Goal: Transaction & Acquisition: Purchase product/service

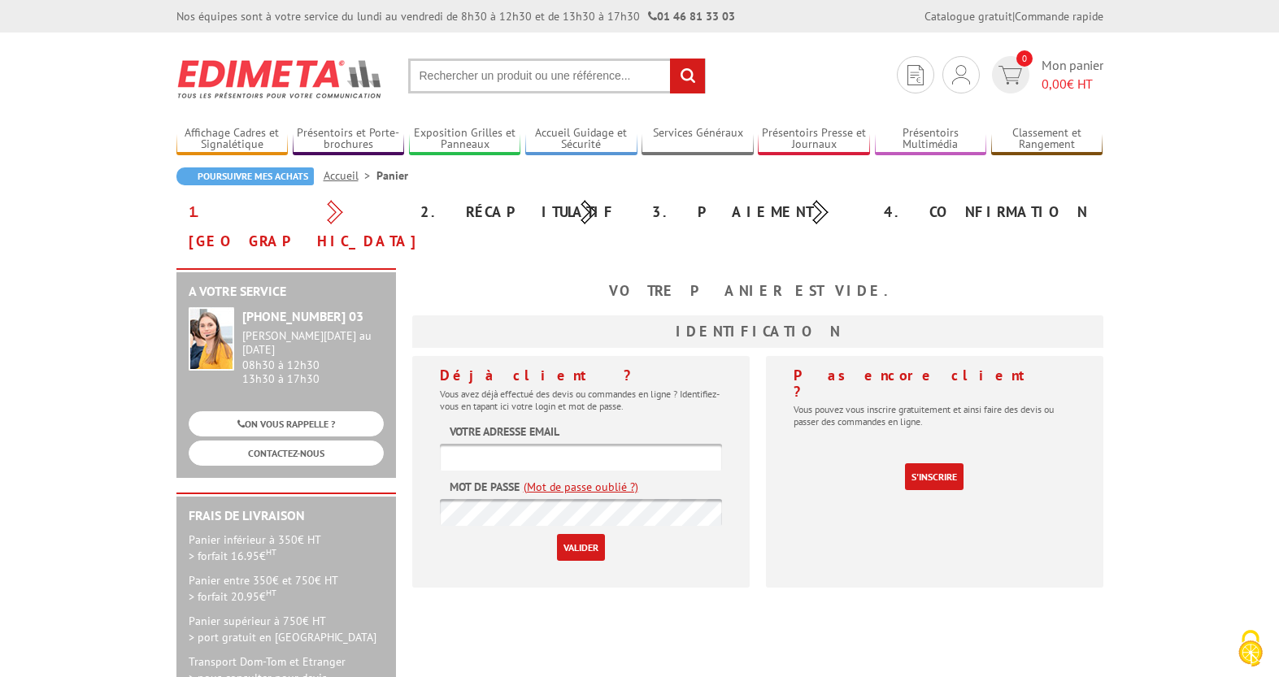
type input "[EMAIL_ADDRESS][DOMAIN_NAME]"
click at [585, 534] on input "Valider" at bounding box center [581, 547] width 48 height 27
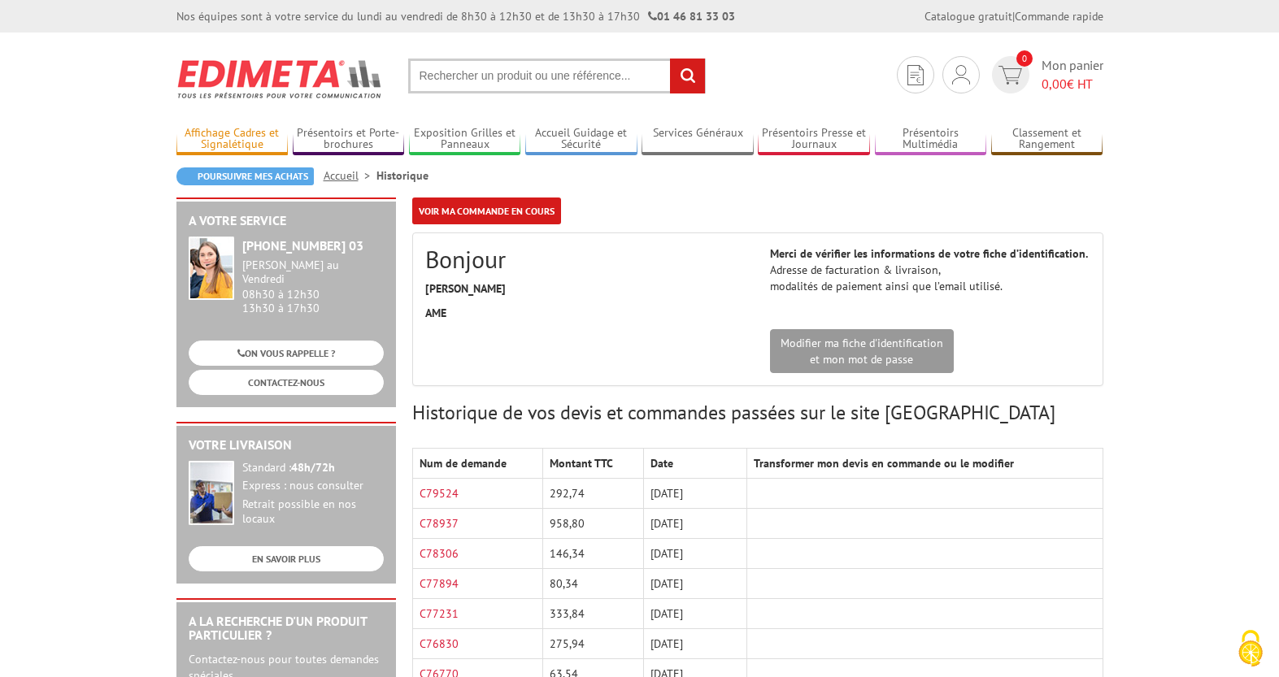
click at [258, 132] on link "Affichage Cadres et Signalétique" at bounding box center [232, 139] width 112 height 27
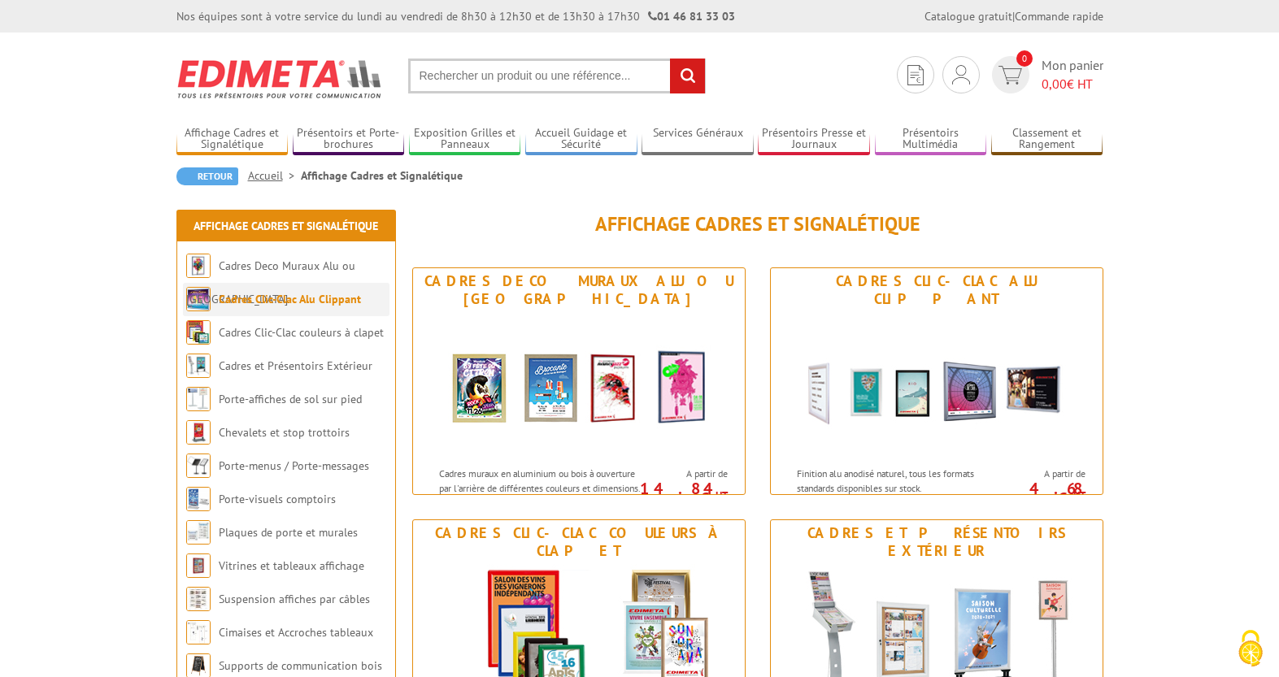
click at [311, 303] on link "Cadres Clic-Clac Alu Clippant" at bounding box center [290, 299] width 142 height 15
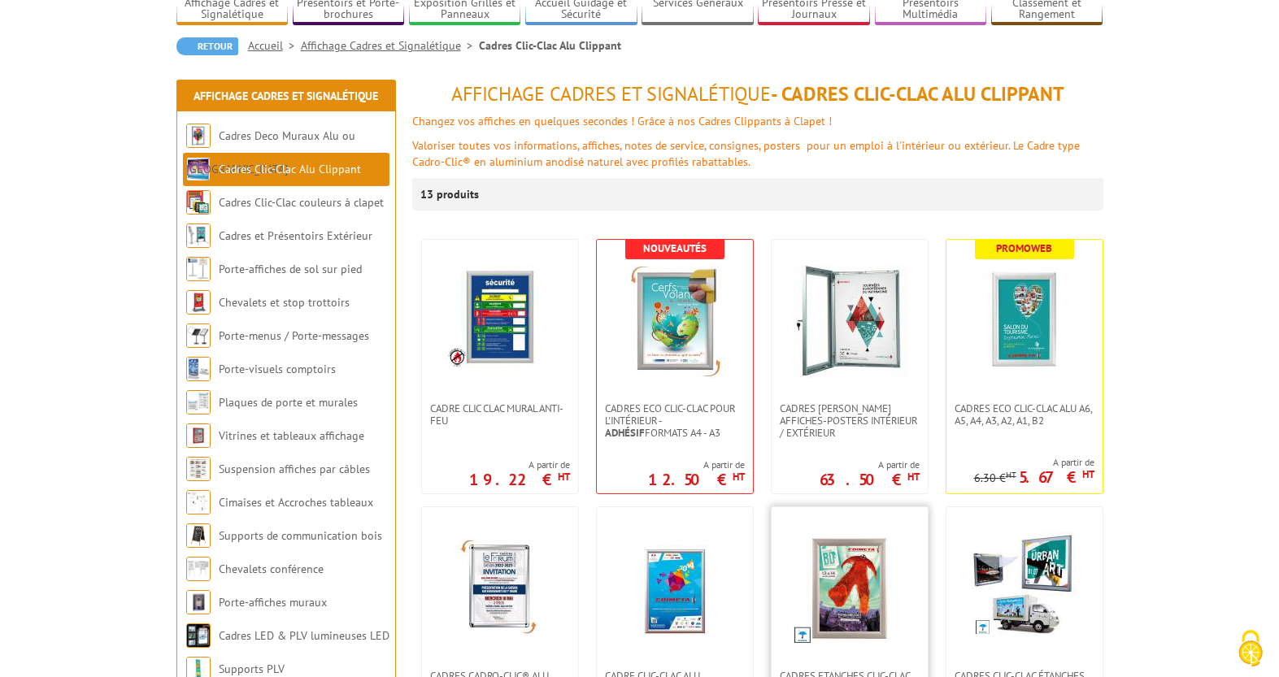
scroll to position [337, 0]
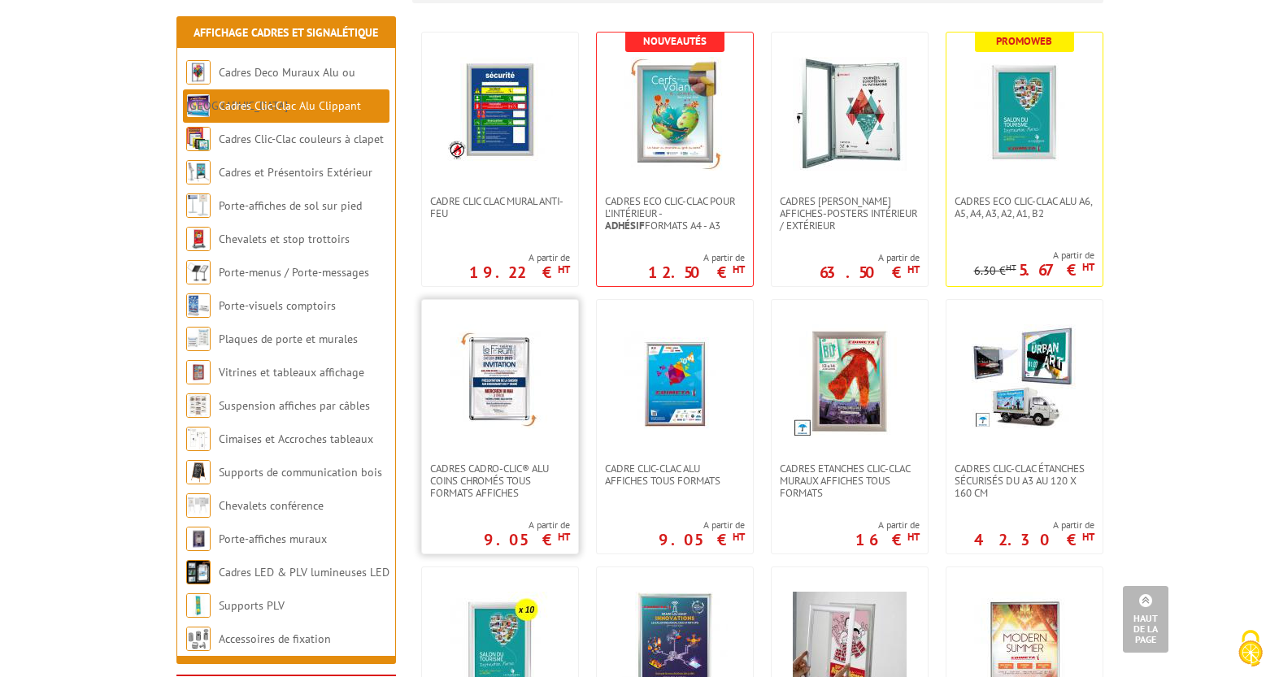
click at [505, 393] on img at bounding box center [500, 381] width 114 height 114
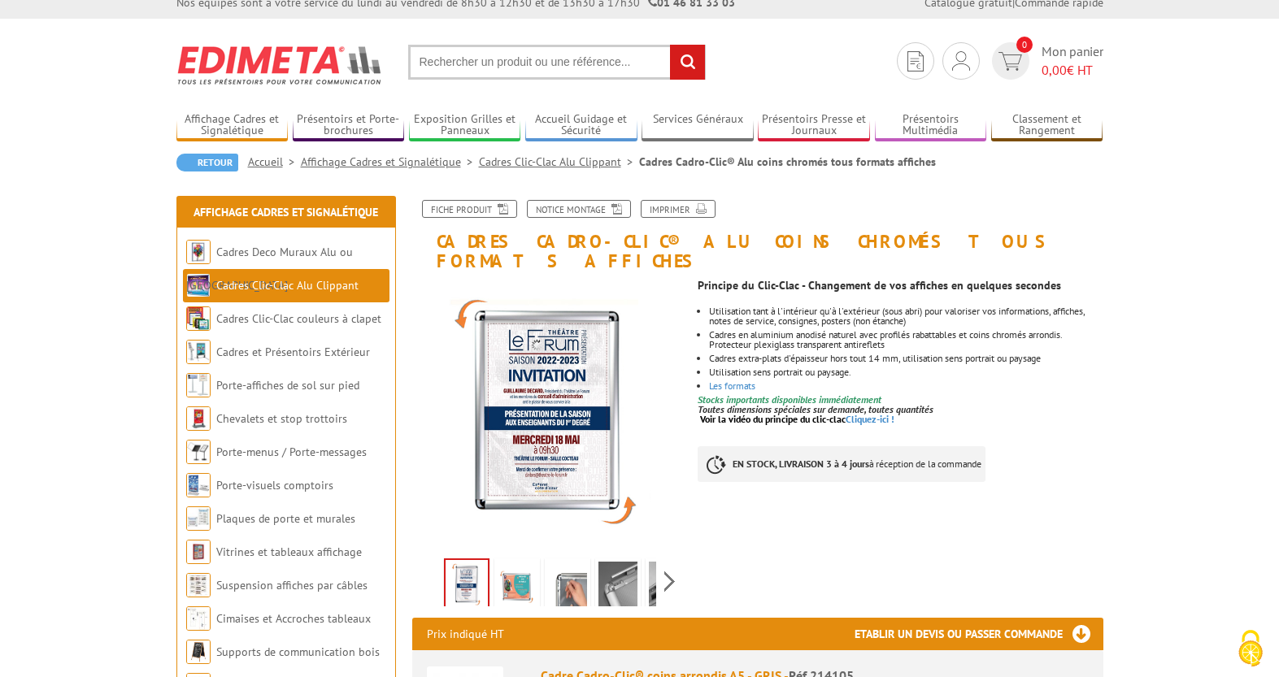
scroll to position [11, 0]
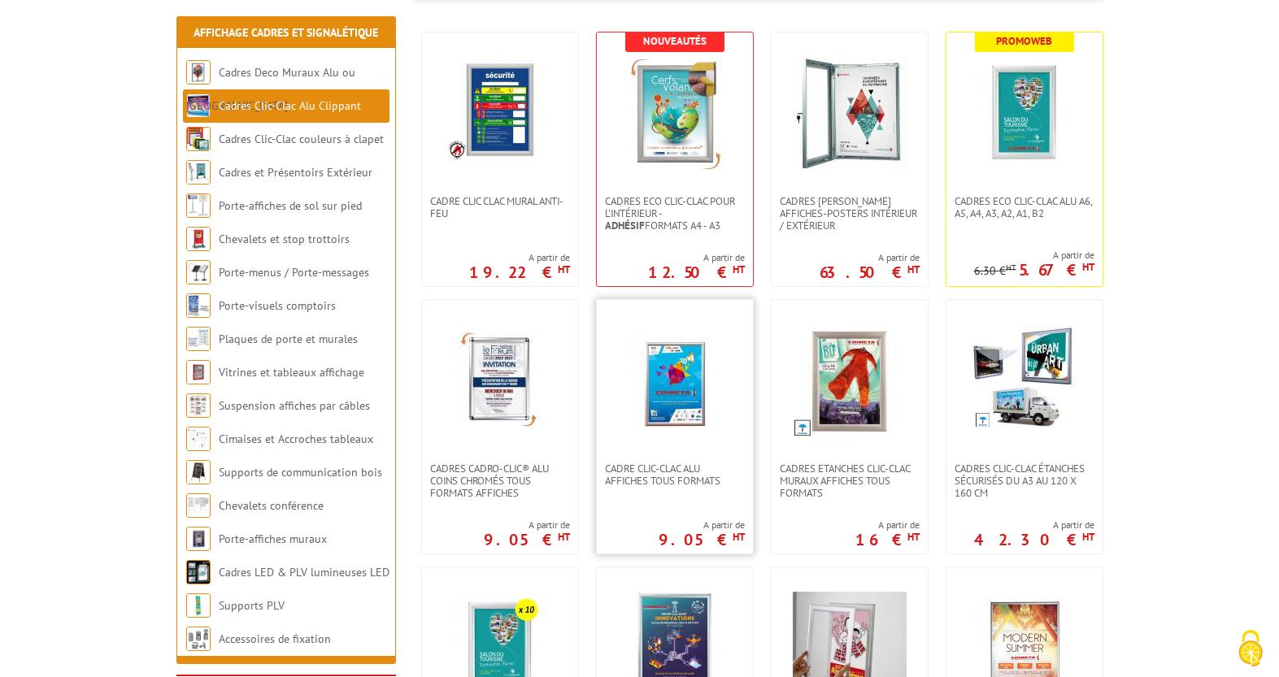
click at [677, 368] on img at bounding box center [675, 381] width 114 height 114
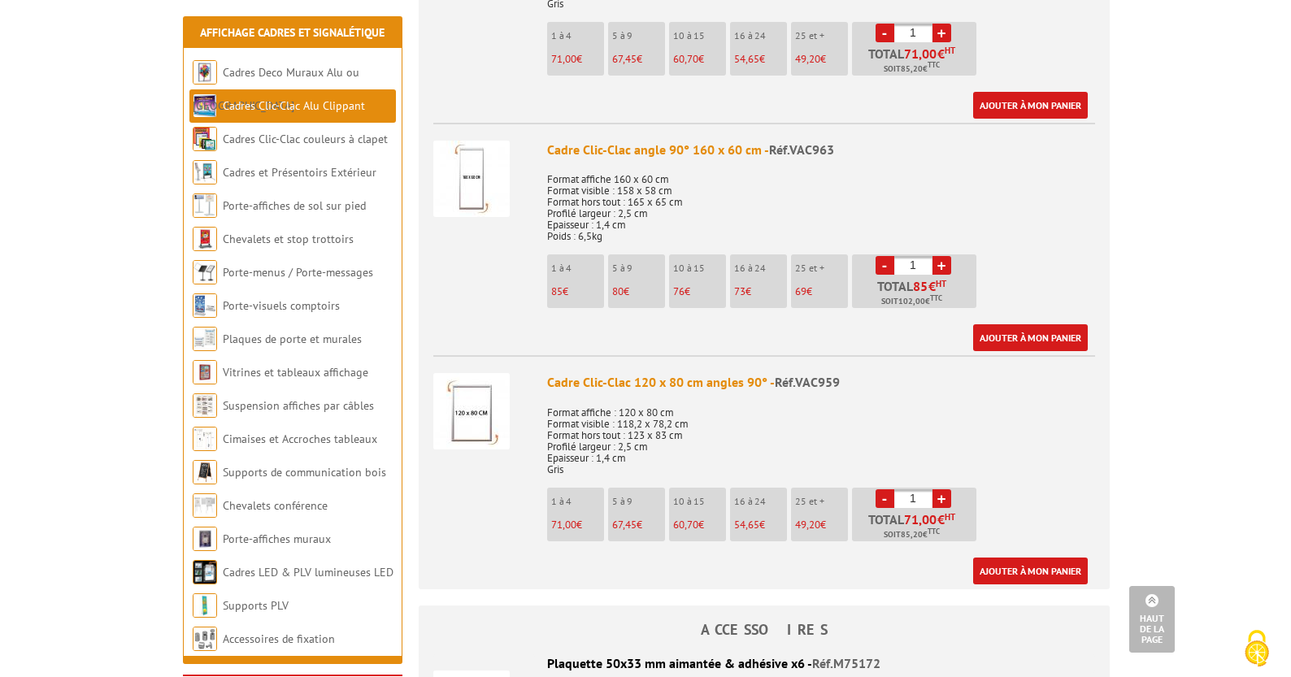
scroll to position [2843, 0]
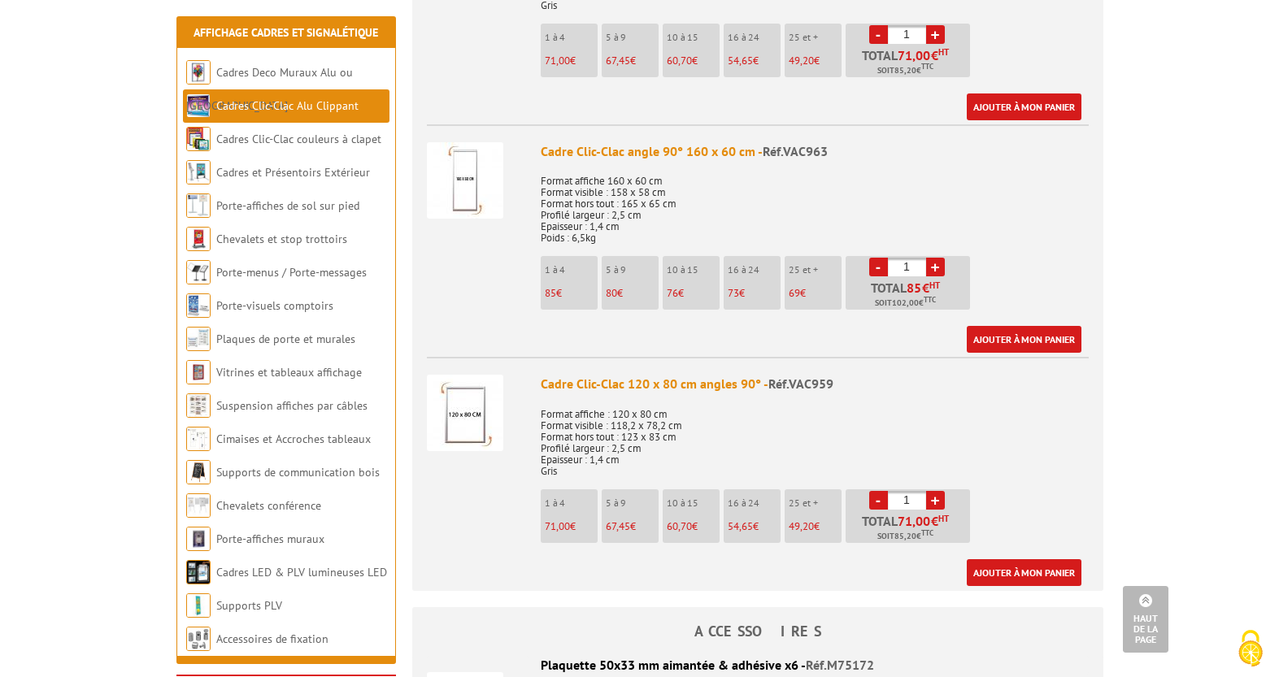
click at [938, 268] on link "+" at bounding box center [935, 267] width 19 height 19
click at [869, 260] on link "-" at bounding box center [878, 267] width 19 height 19
type input "1"
click at [1020, 332] on link "Ajouter à mon panier" at bounding box center [1024, 339] width 115 height 27
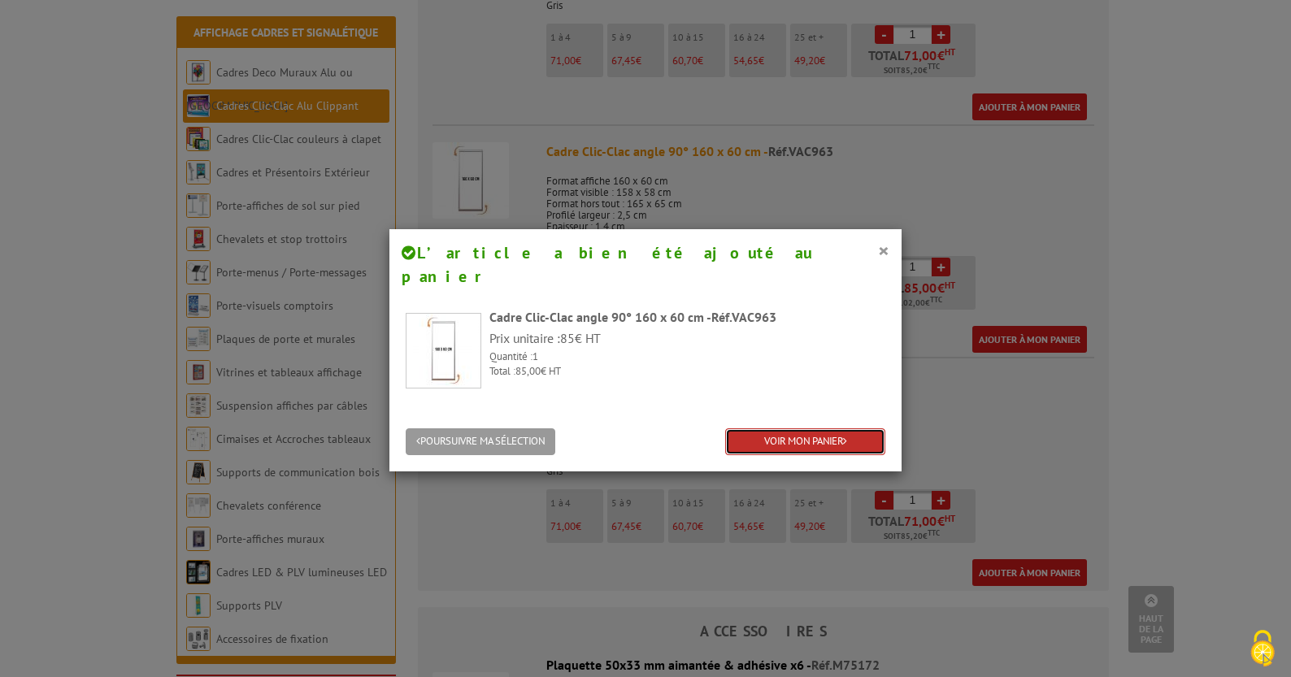
click at [818, 429] on link "VOIR MON PANIER" at bounding box center [805, 442] width 160 height 27
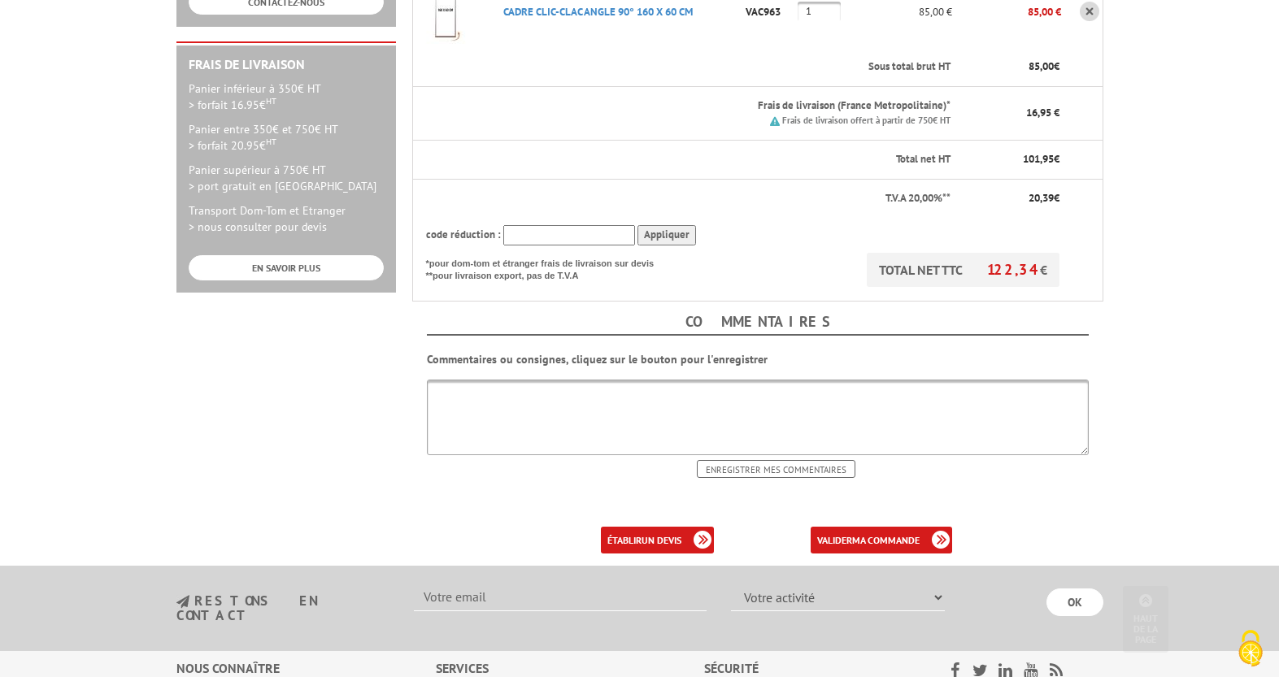
scroll to position [509, 0]
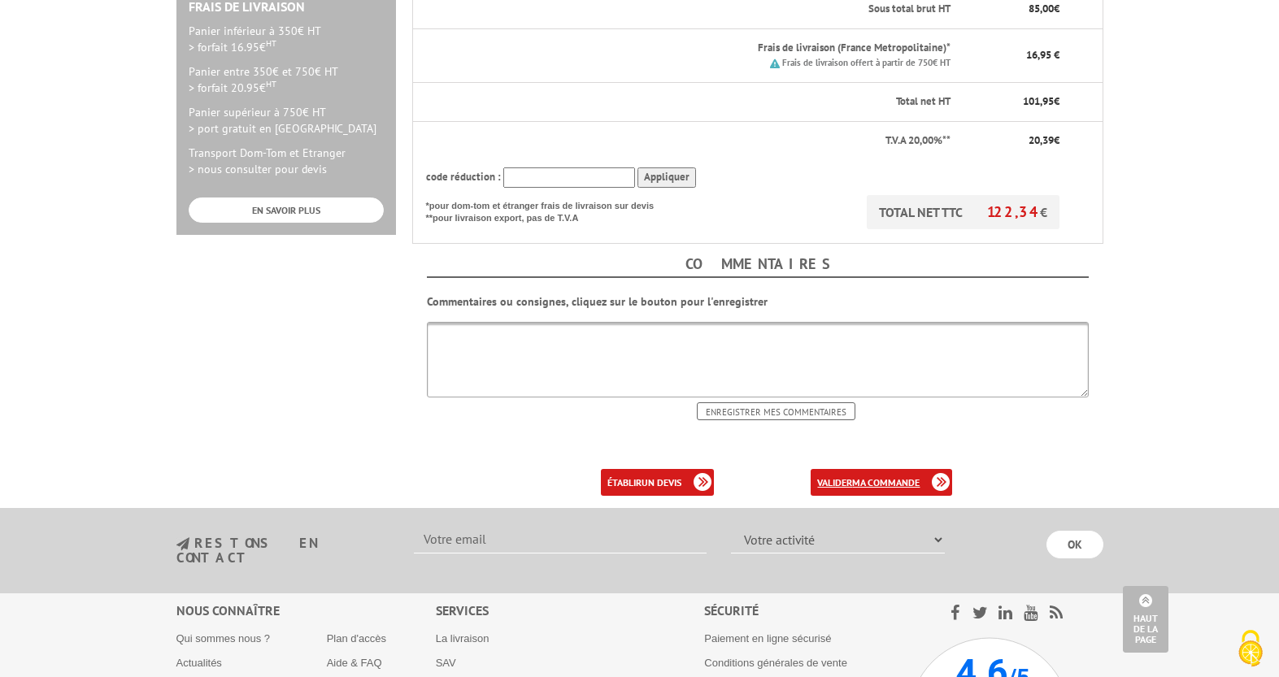
click at [887, 477] on b "ma commande" at bounding box center [885, 483] width 67 height 12
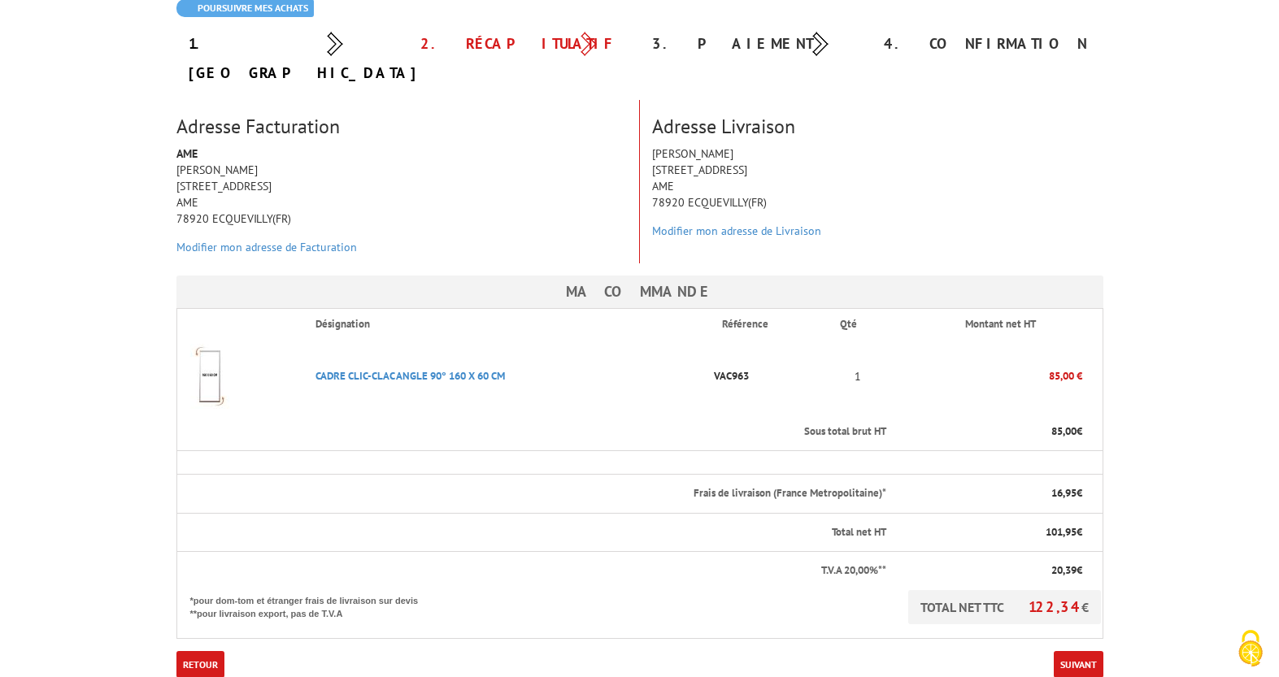
scroll to position [507, 0]
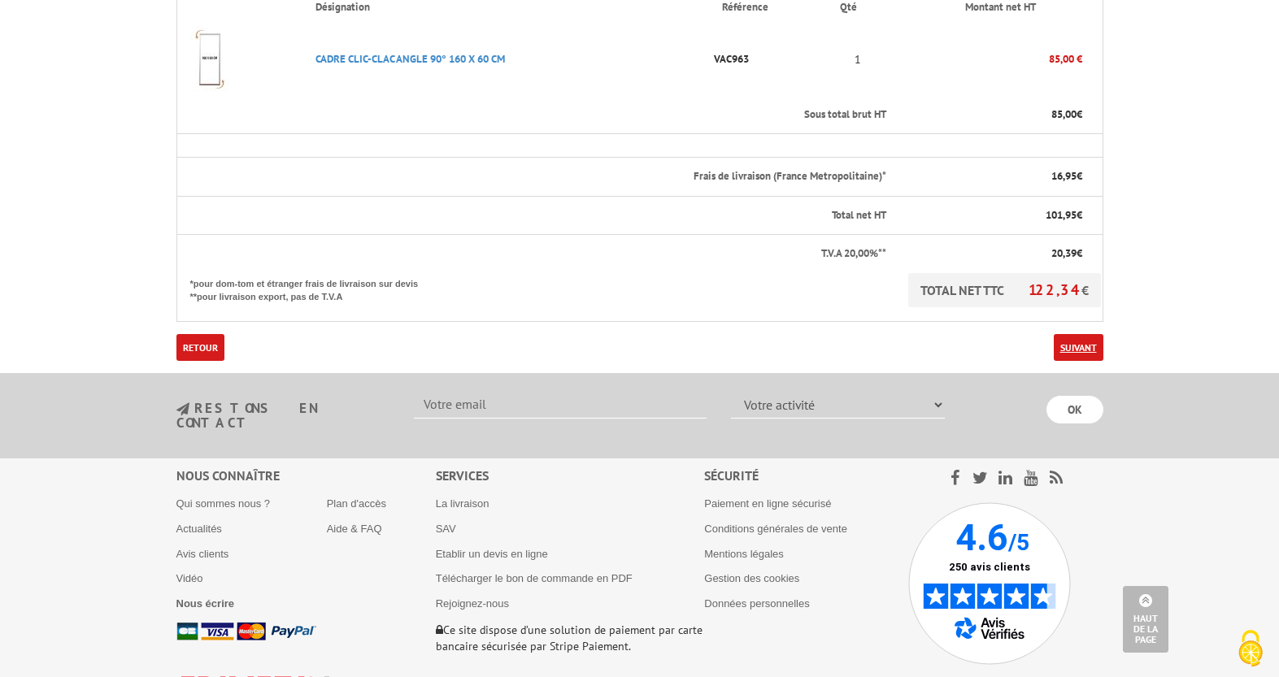
click at [1074, 334] on link "Suivant" at bounding box center [1079, 347] width 50 height 27
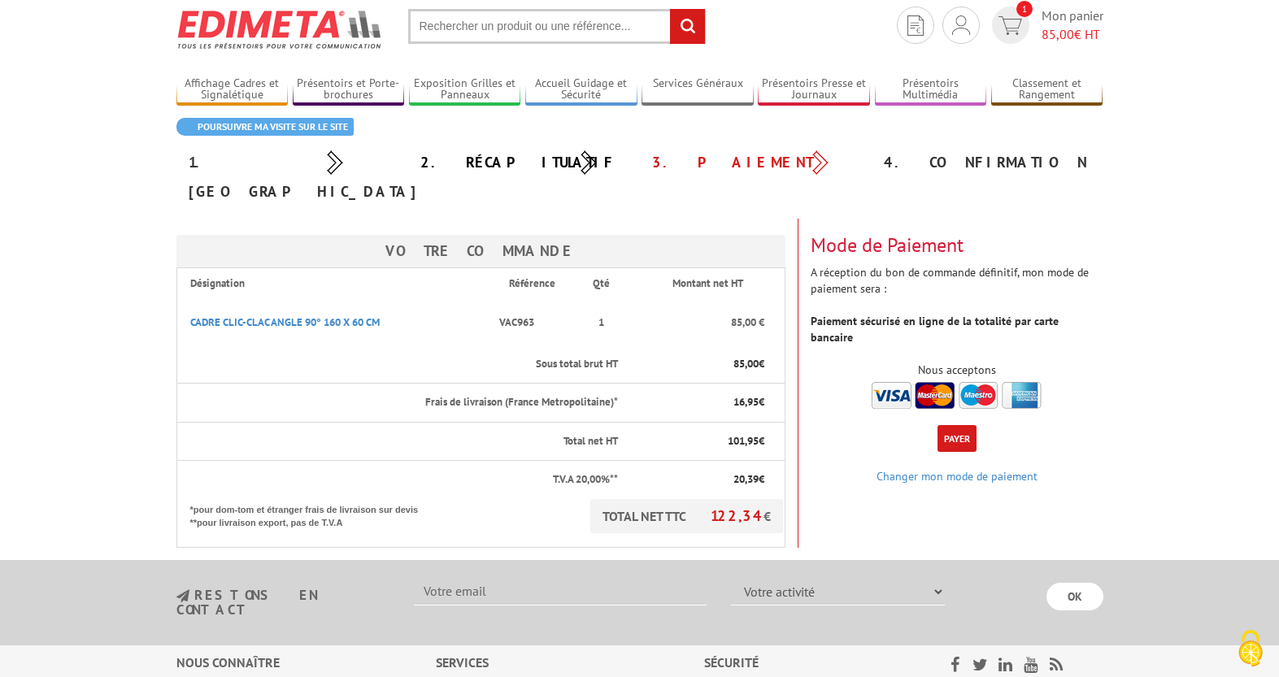
scroll to position [53, 0]
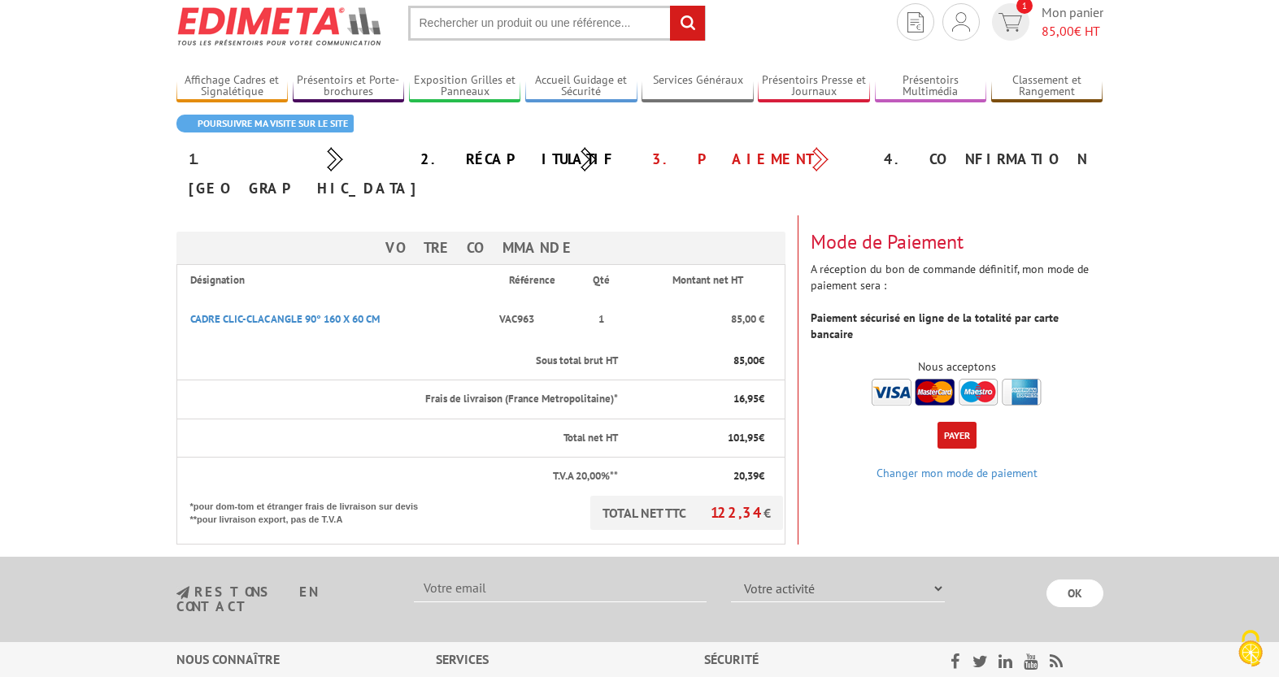
click at [881, 379] on img at bounding box center [957, 392] width 170 height 27
click at [951, 422] on button "Payer" at bounding box center [957, 435] width 39 height 27
